Goal: Check status

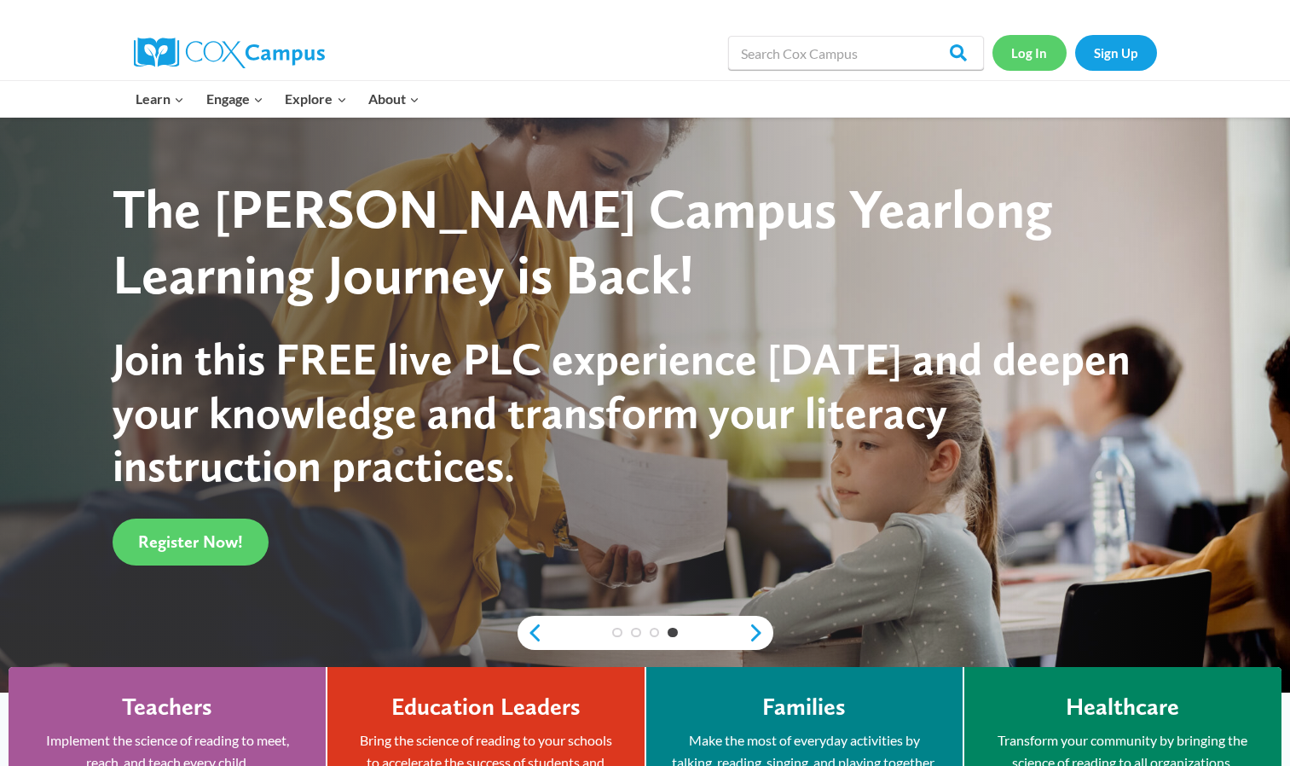
click at [1029, 60] on link "Log In" at bounding box center [1030, 52] width 74 height 35
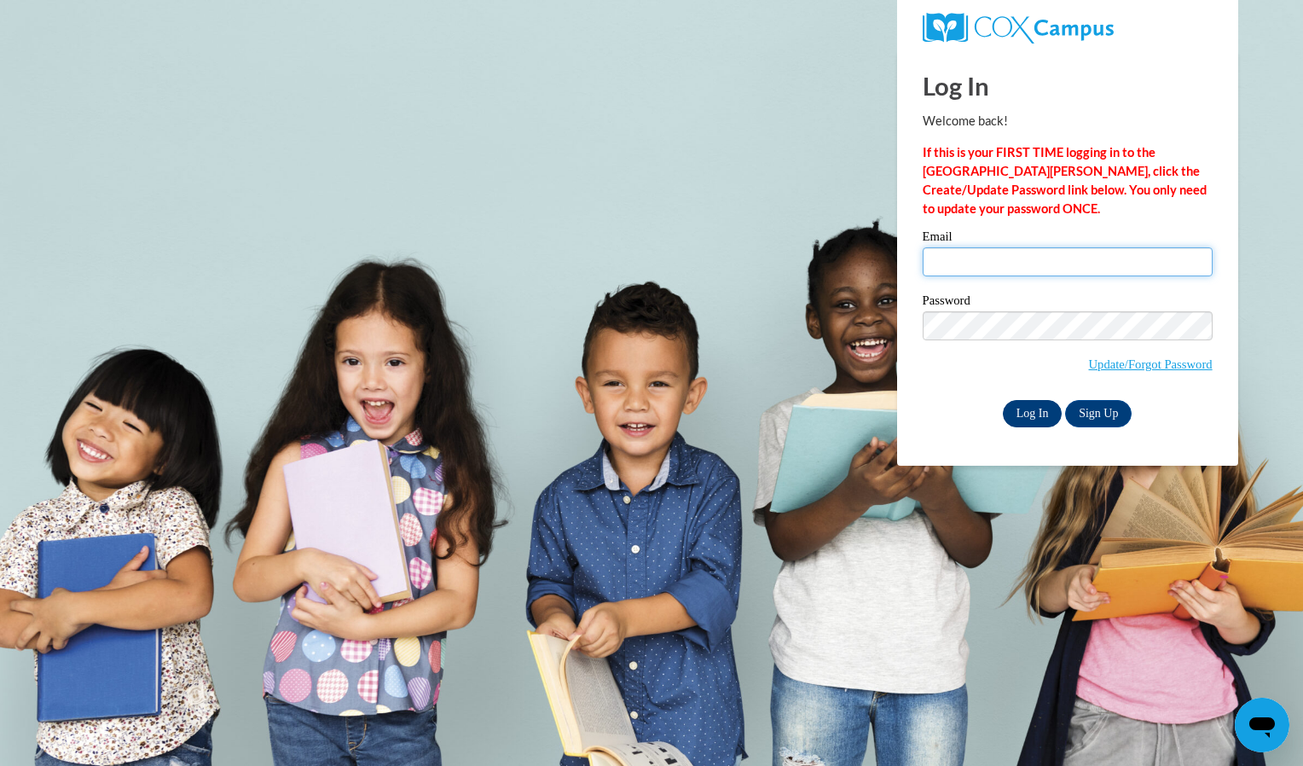
type input "mkreutzman@yahoo.com"
click at [1043, 415] on input "Log In" at bounding box center [1033, 413] width 60 height 27
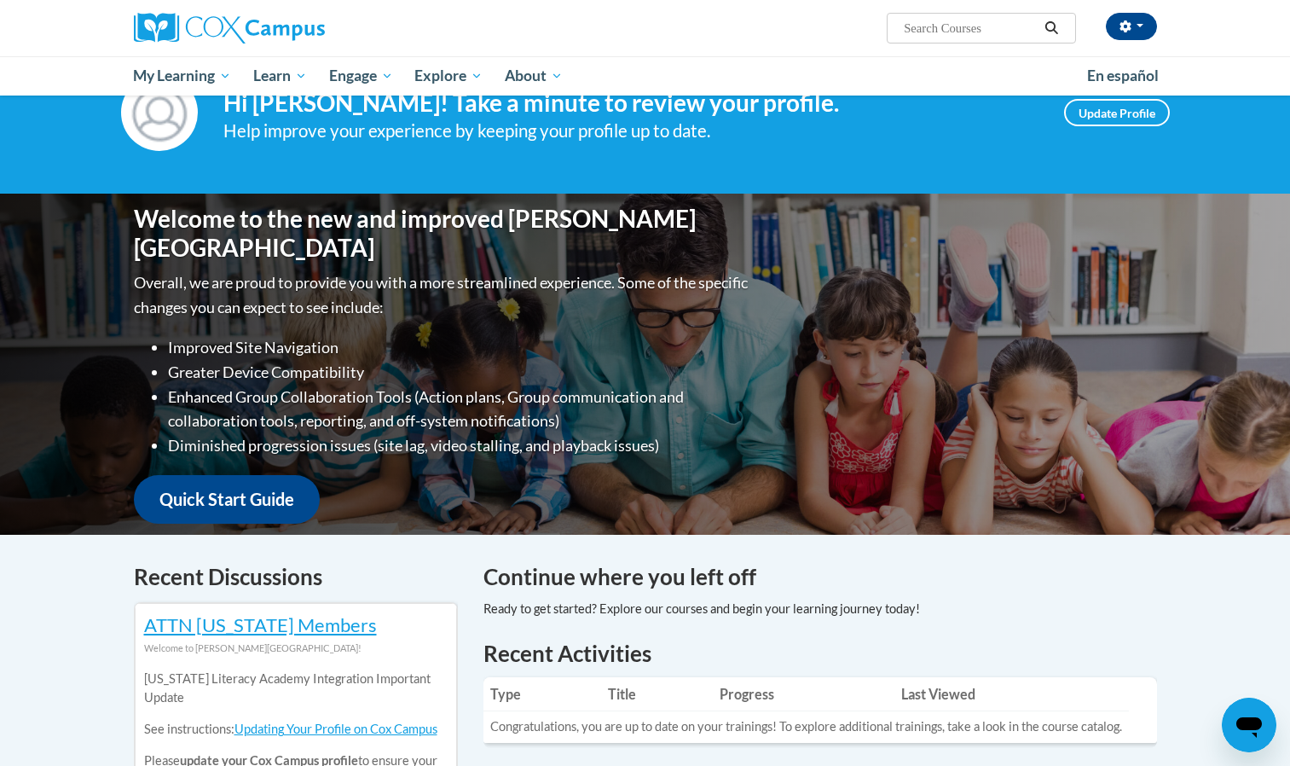
scroll to position [68, 0]
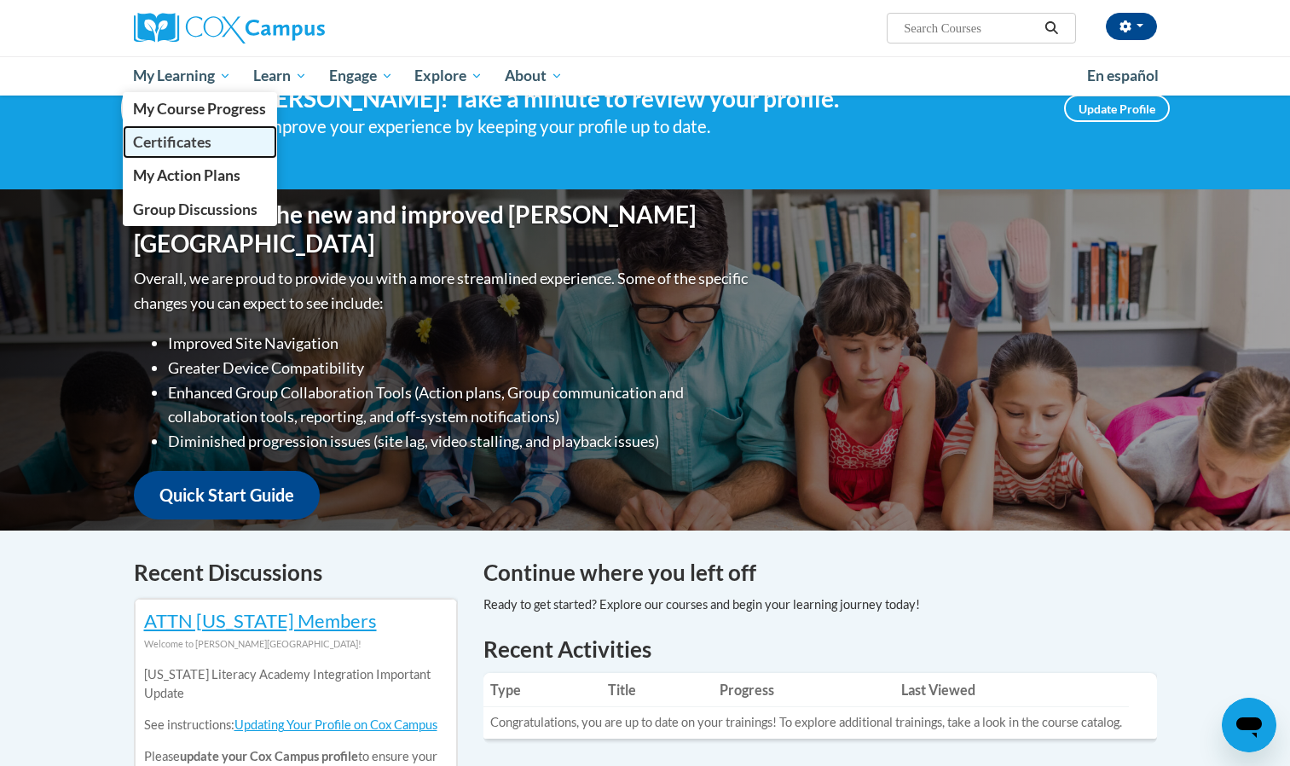
click at [173, 139] on span "Certificates" at bounding box center [172, 142] width 78 height 18
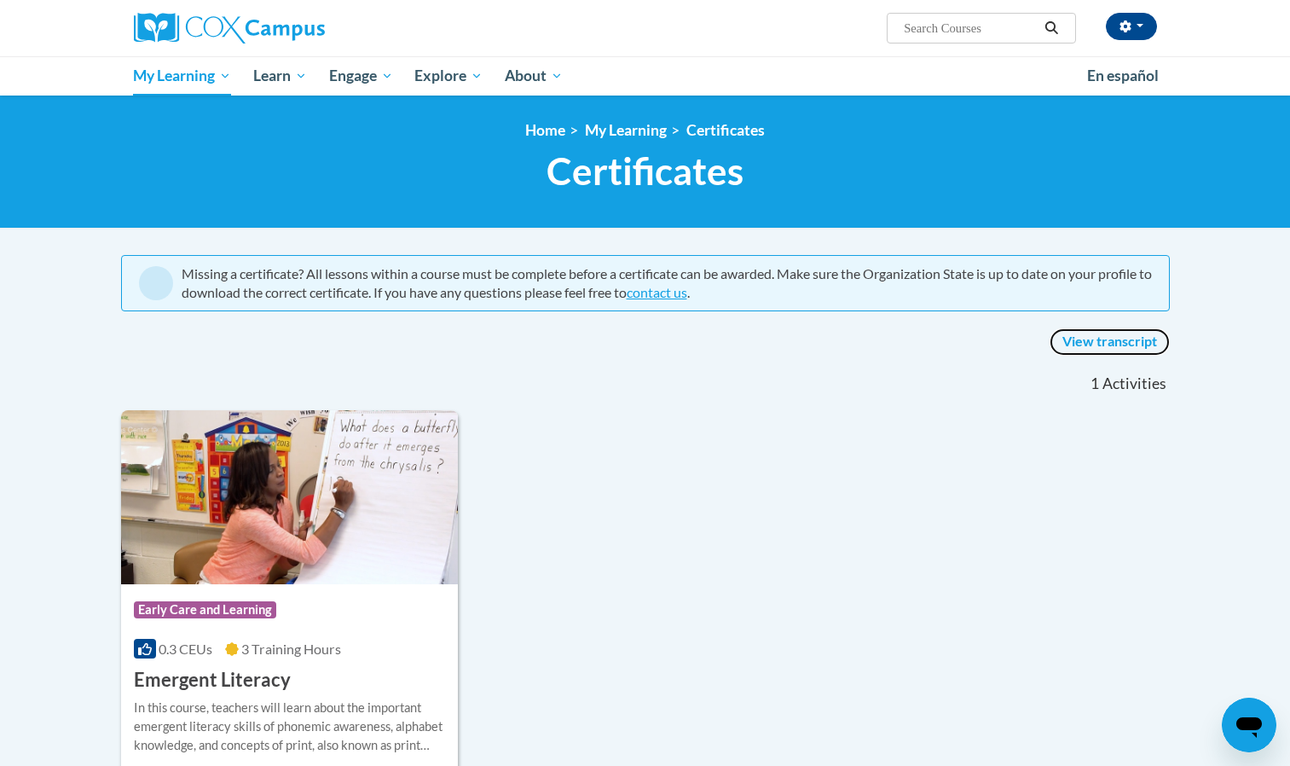
click at [1096, 340] on link "View transcript" at bounding box center [1110, 341] width 120 height 27
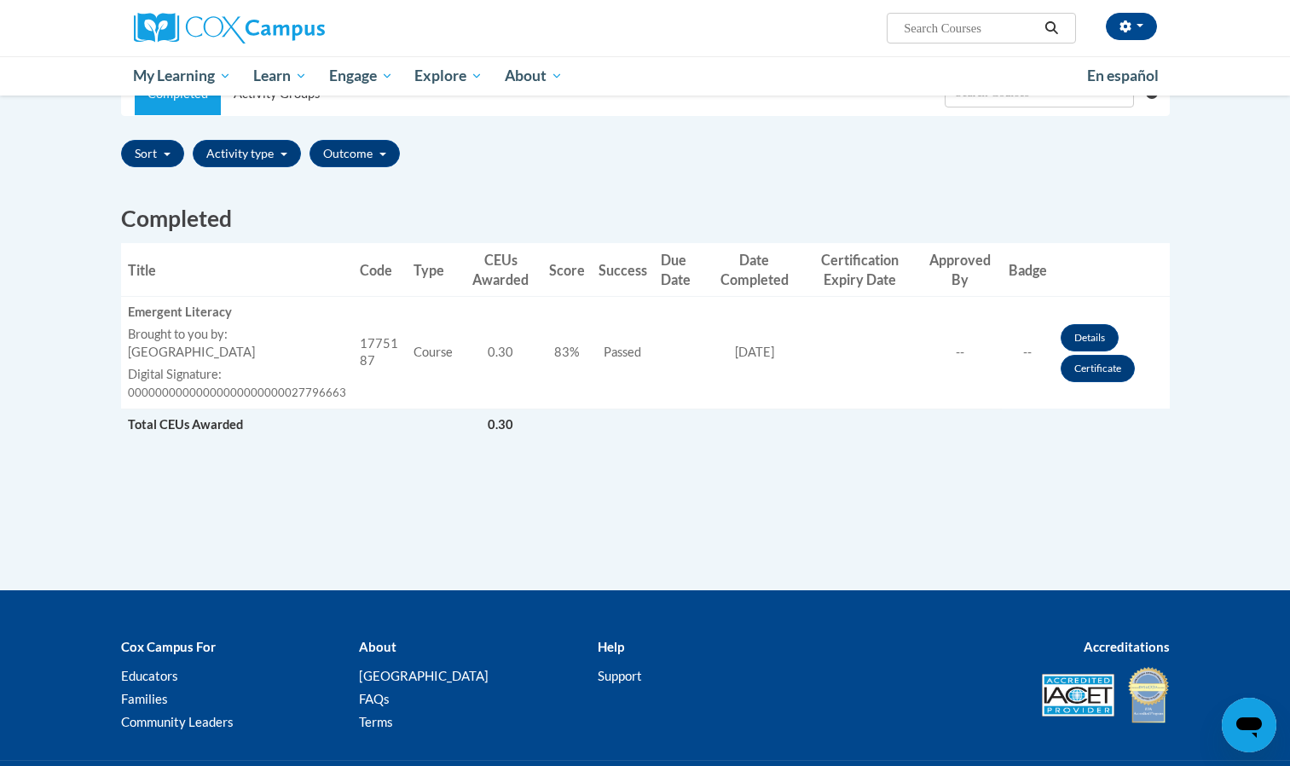
scroll to position [375, 0]
